Goal: Download file/media

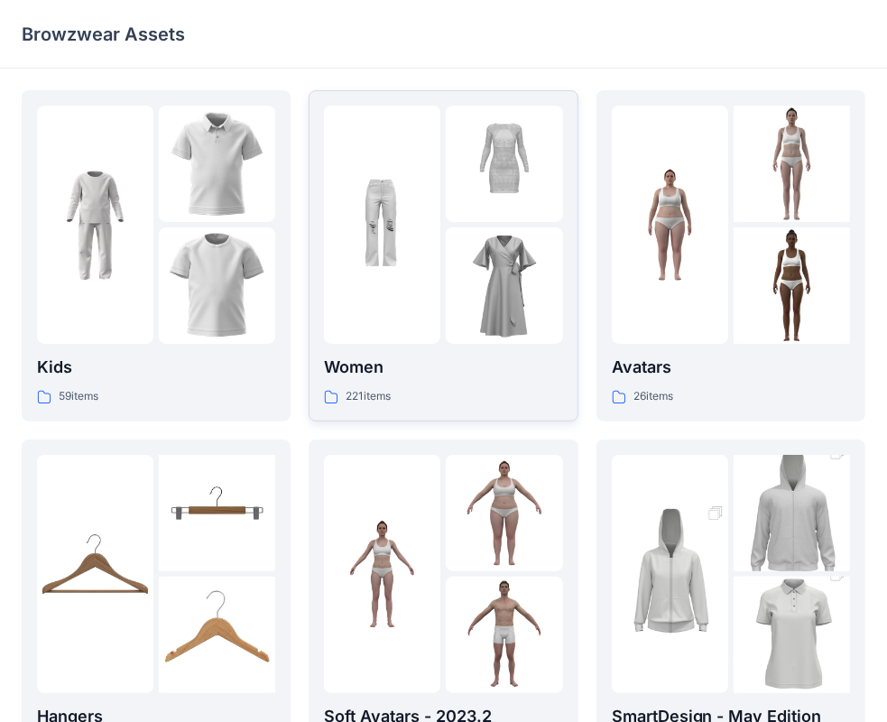
click at [438, 381] on div "Women 221 items" at bounding box center [443, 379] width 238 height 51
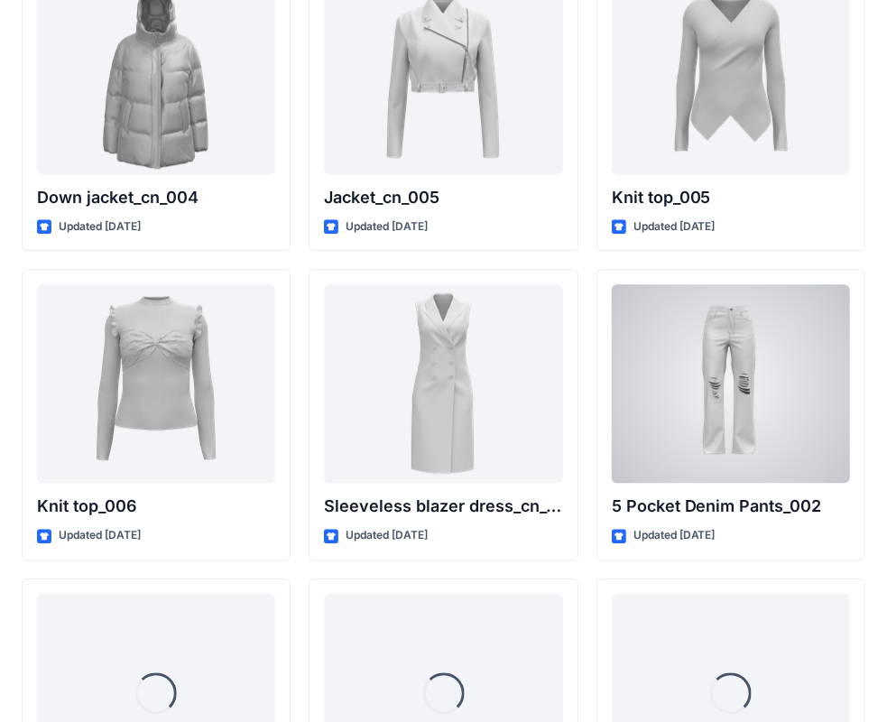
scroll to position [11873, 0]
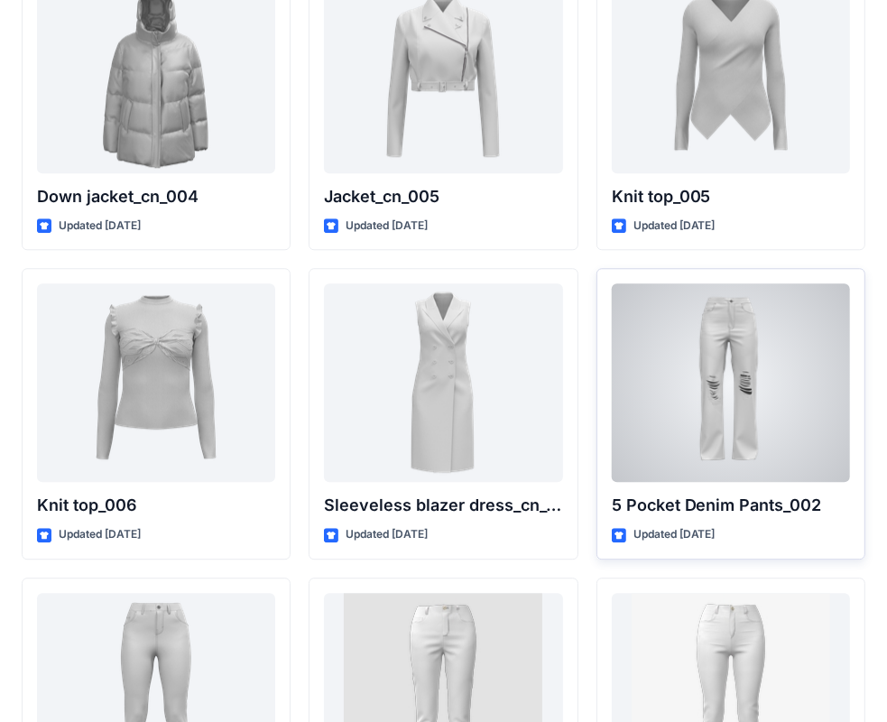
click at [762, 476] on div "5 Pocket Denim Pants_002 Updated [DATE]" at bounding box center [730, 413] width 269 height 291
click at [791, 401] on div at bounding box center [731, 382] width 238 height 198
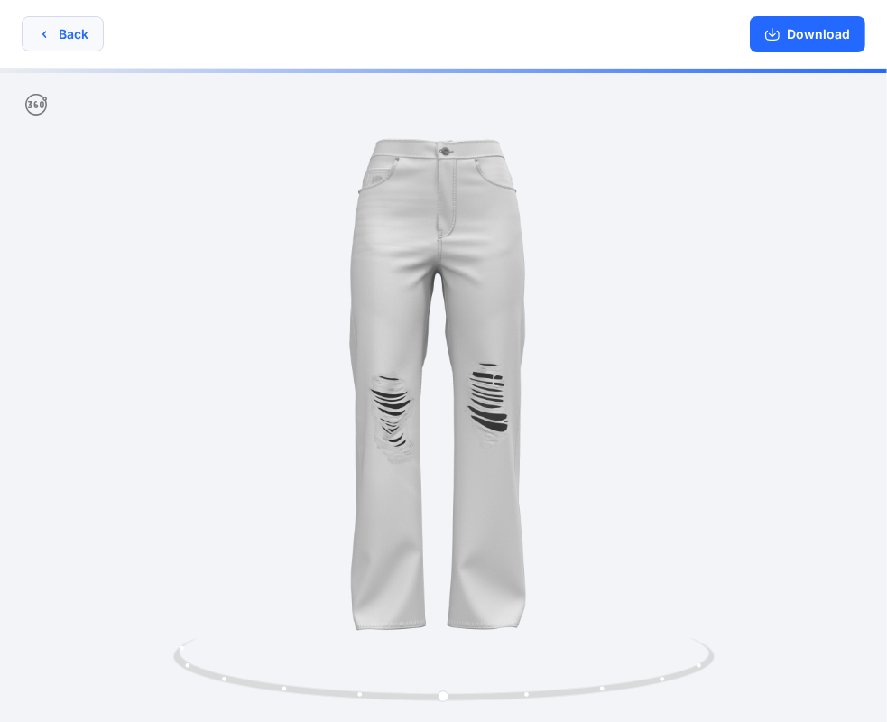
click at [79, 41] on button "Back" at bounding box center [63, 33] width 82 height 35
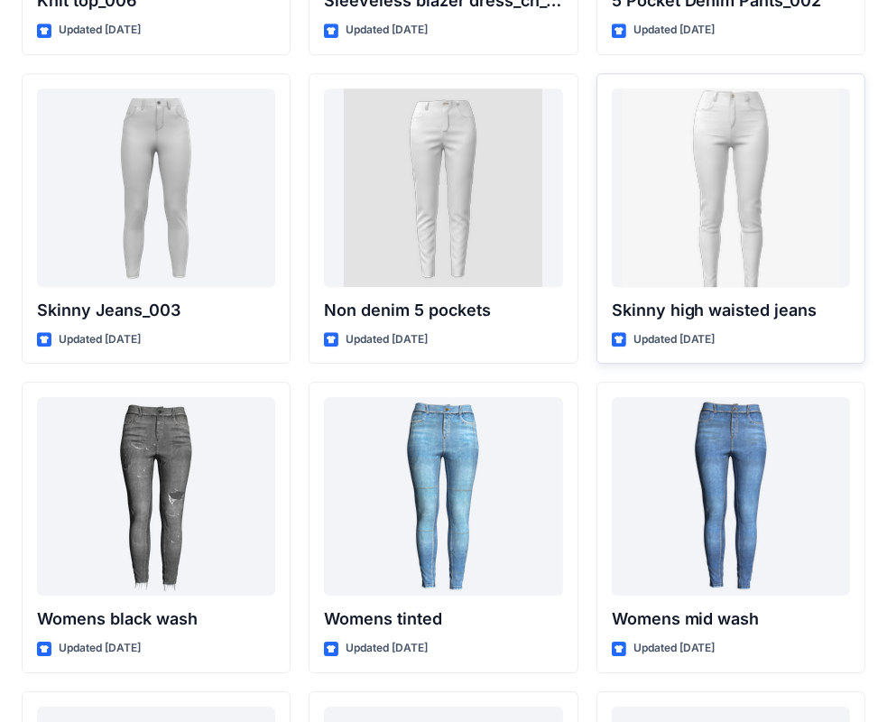
scroll to position [12379, 0]
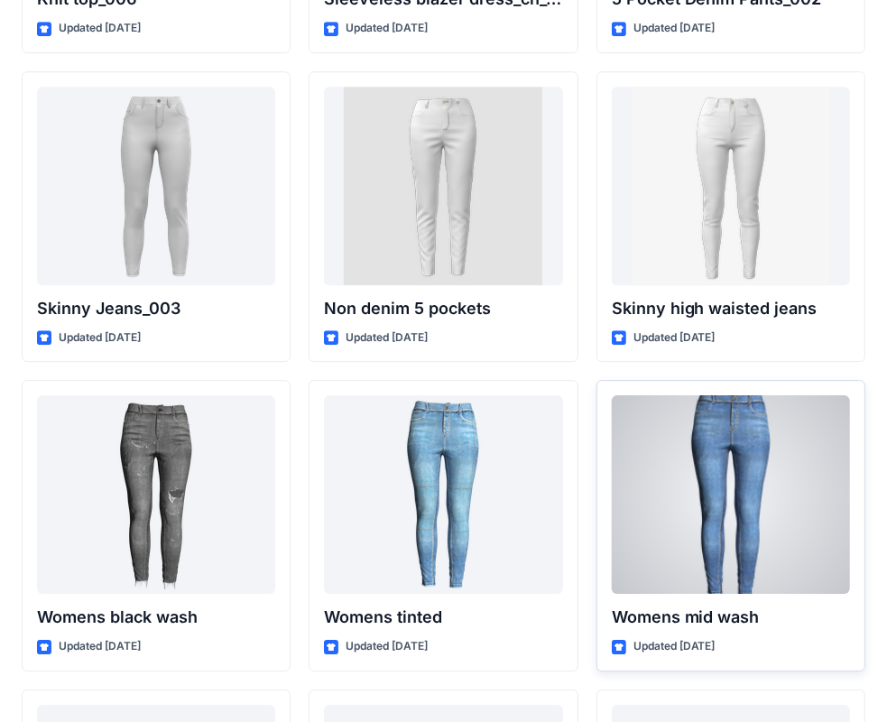
click at [693, 543] on div at bounding box center [731, 494] width 238 height 198
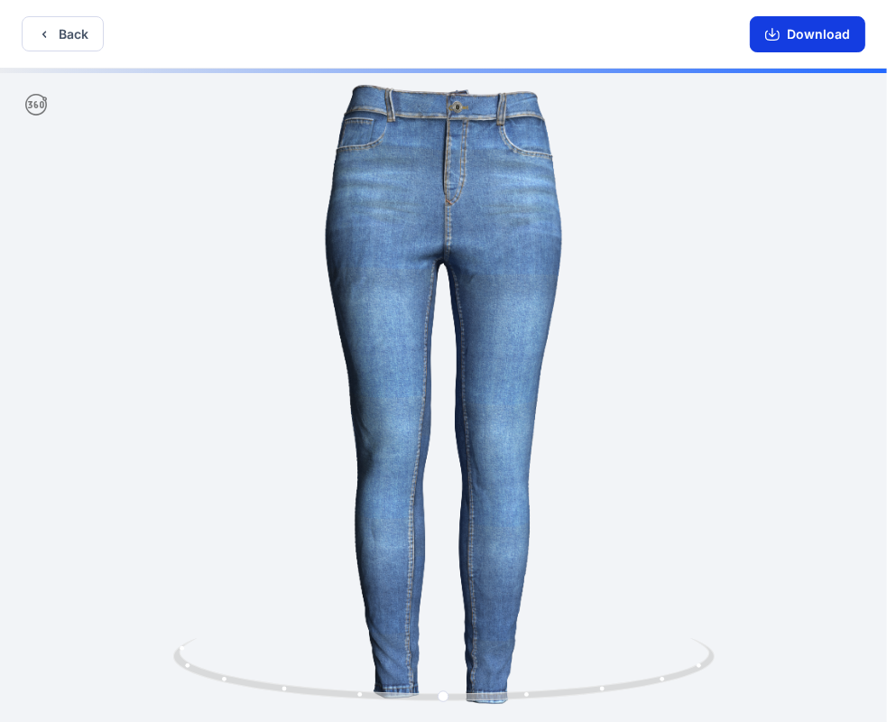
click at [793, 36] on button "Download" at bounding box center [807, 34] width 115 height 36
